Goal: Task Accomplishment & Management: Use online tool/utility

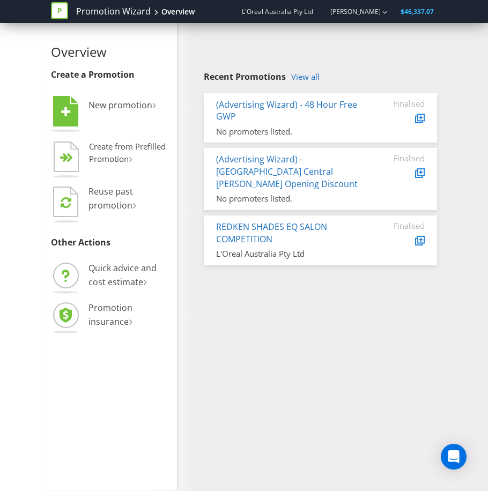
click at [273, 292] on div "Overview Create a Promotion  New promotion ›   Create from Prefilled Promoti…" at bounding box center [244, 256] width 402 height 467
click at [91, 114] on li " New promotion ›" at bounding box center [110, 117] width 118 height 40
click at [315, 164] on link "(Advertising Wizard) - [GEOGRAPHIC_DATA] Central [PERSON_NAME] Opening Discount" at bounding box center [287, 171] width 142 height 36
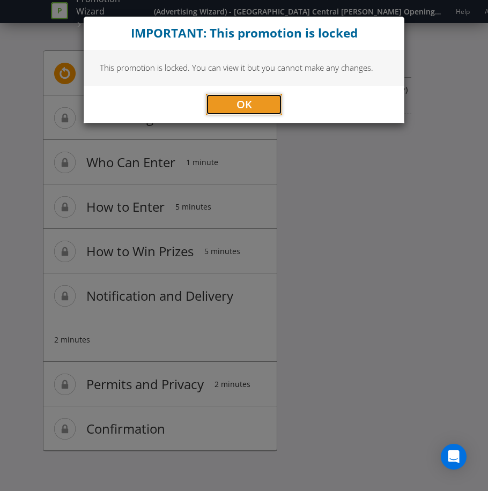
click at [241, 107] on span "OK" at bounding box center [244, 104] width 16 height 14
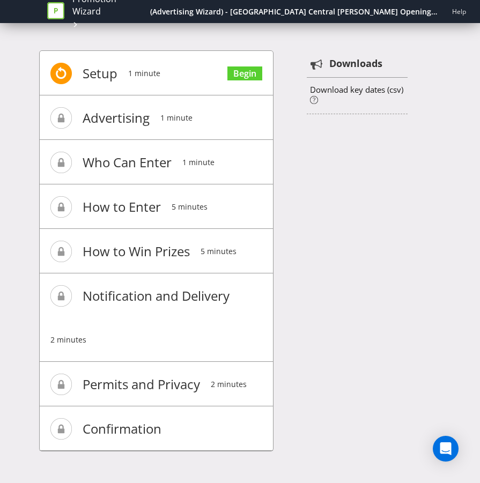
click at [103, 120] on span "Advertising" at bounding box center [116, 118] width 67 height 43
click at [233, 69] on link "Begin" at bounding box center [244, 73] width 35 height 14
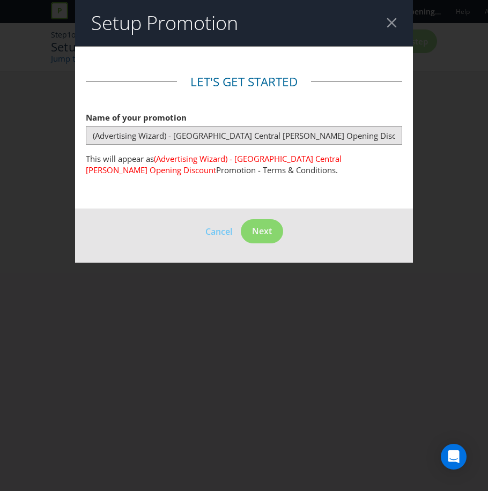
click at [394, 24] on div at bounding box center [392, 23] width 10 height 10
